Goal: Task Accomplishment & Management: Use online tool/utility

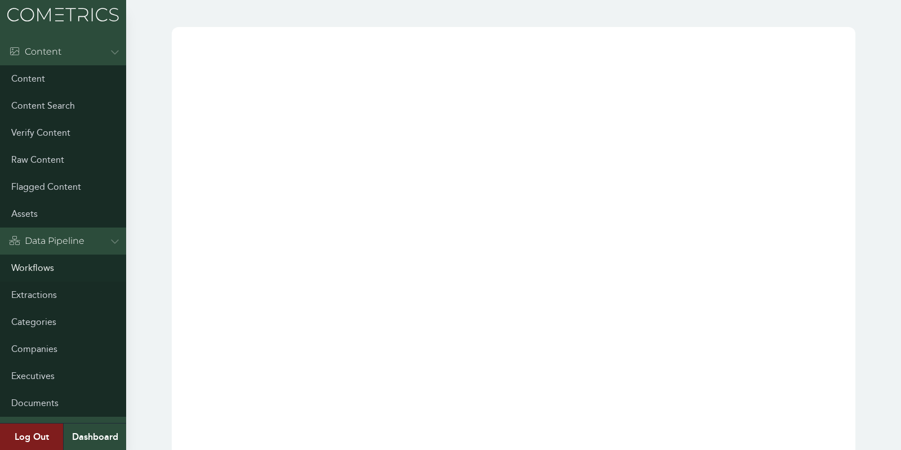
click at [35, 259] on link "Workflows" at bounding box center [63, 268] width 126 height 27
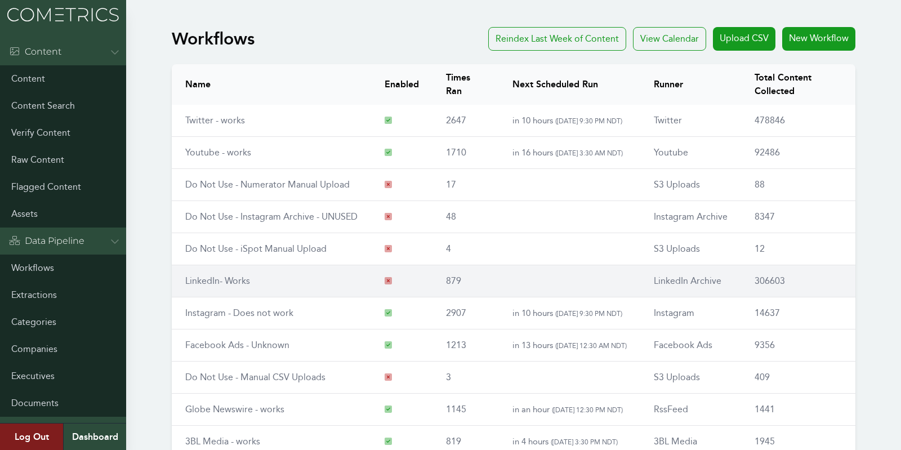
click at [238, 276] on link "LinkedIn- Works" at bounding box center [217, 281] width 65 height 11
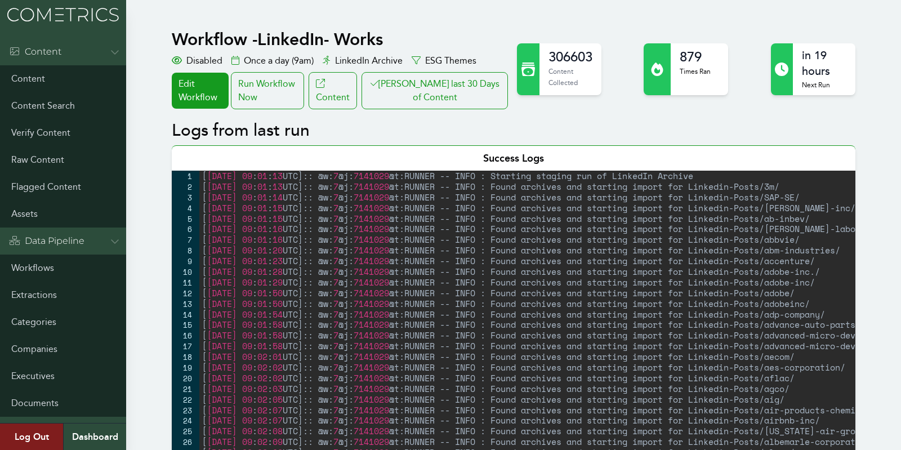
click at [460, 103] on button "[PERSON_NAME] last 30 Days of Content" at bounding box center [435, 90] width 146 height 37
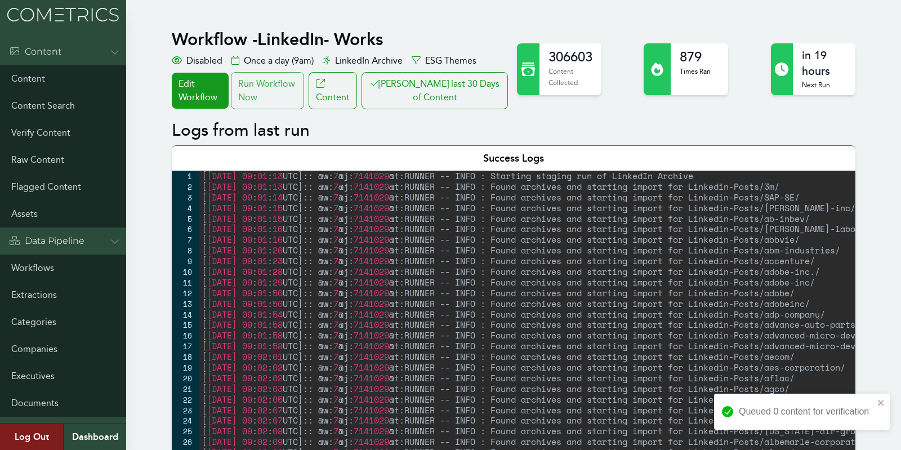
click at [294, 87] on div "Run Workflow Now" at bounding box center [267, 90] width 73 height 37
